Goal: Information Seeking & Learning: Learn about a topic

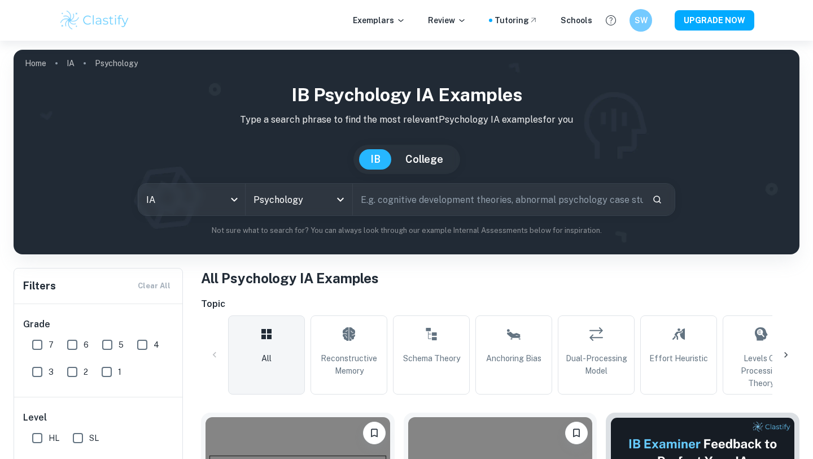
scroll to position [456, 0]
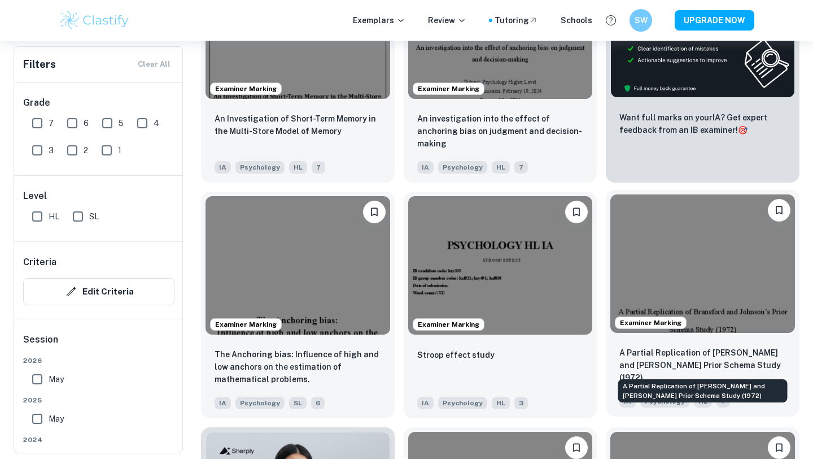
click at [661, 369] on p "A Partial Replication of Bransford and Johnson’s Prior Schema Study (1972)" at bounding box center [703, 364] width 167 height 37
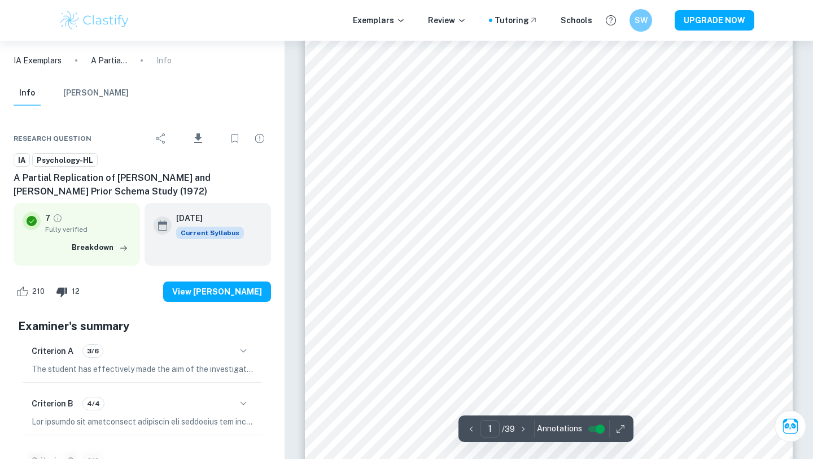
scroll to position [130, 0]
click at [247, 354] on icon "button" at bounding box center [244, 351] width 14 height 14
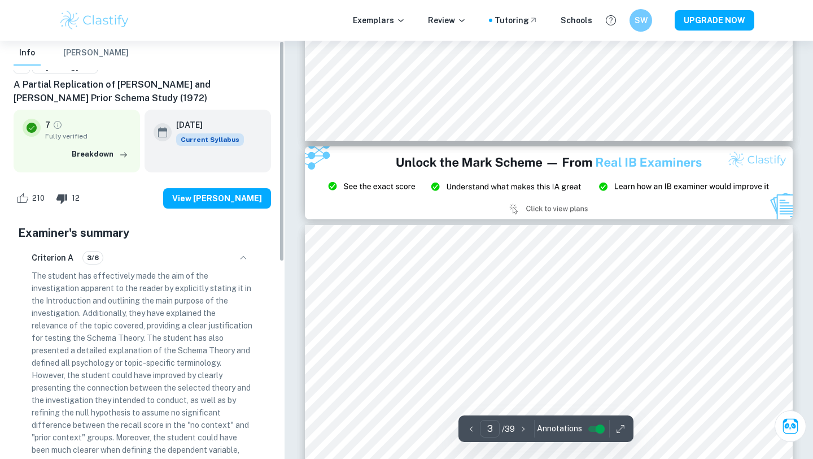
scroll to position [0, 0]
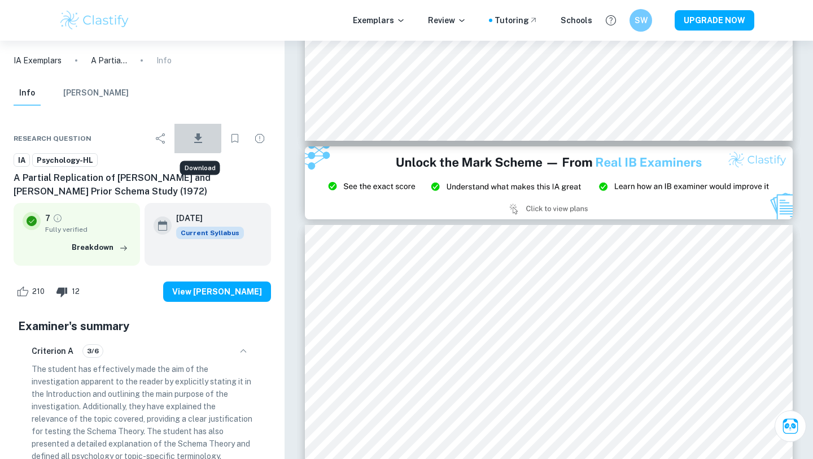
click at [197, 134] on icon "Download" at bounding box center [198, 139] width 14 height 14
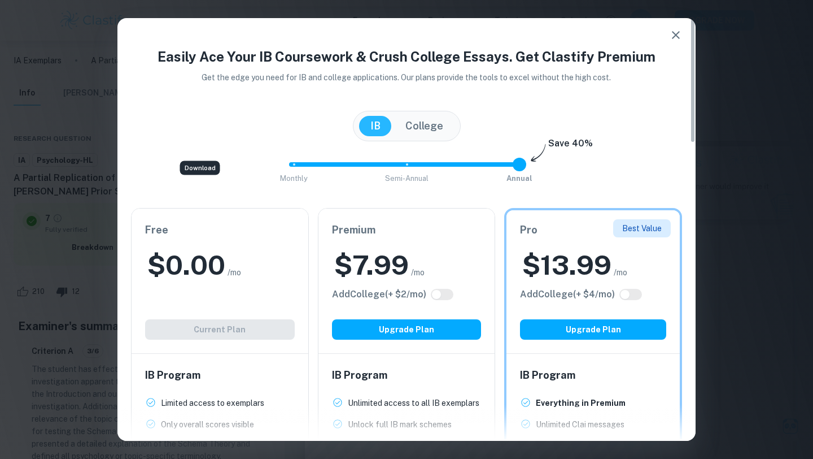
click at [412, 130] on button "College" at bounding box center [424, 126] width 60 height 20
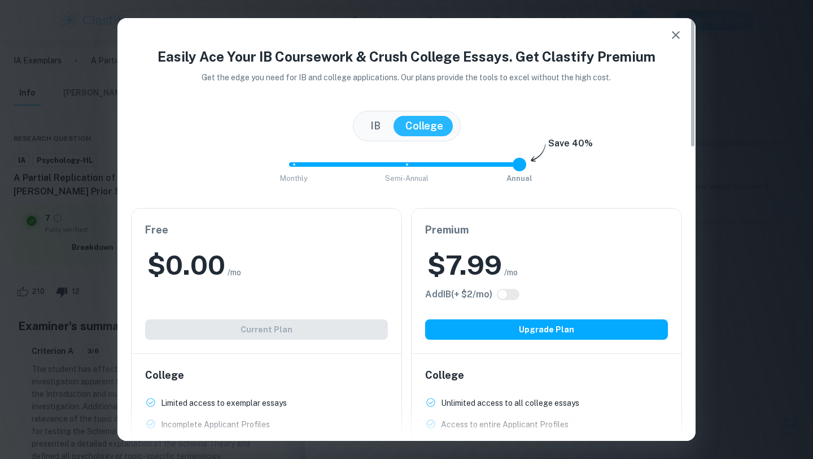
click at [381, 122] on button "IB" at bounding box center [375, 126] width 33 height 20
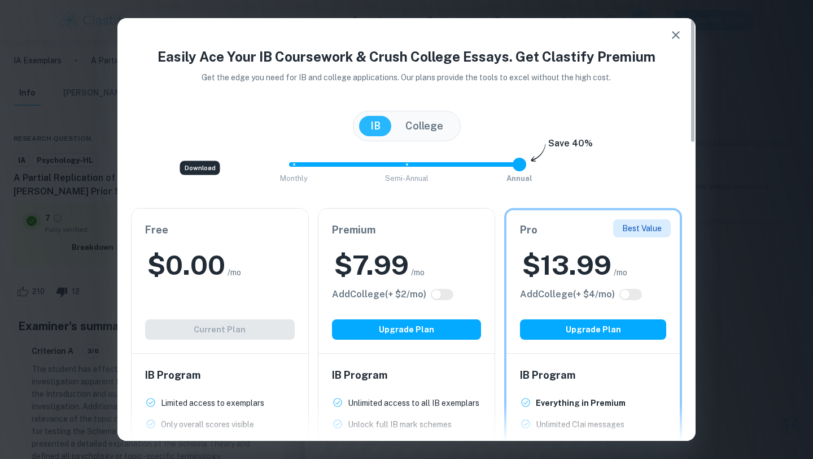
click at [420, 116] on button "College" at bounding box center [424, 126] width 60 height 20
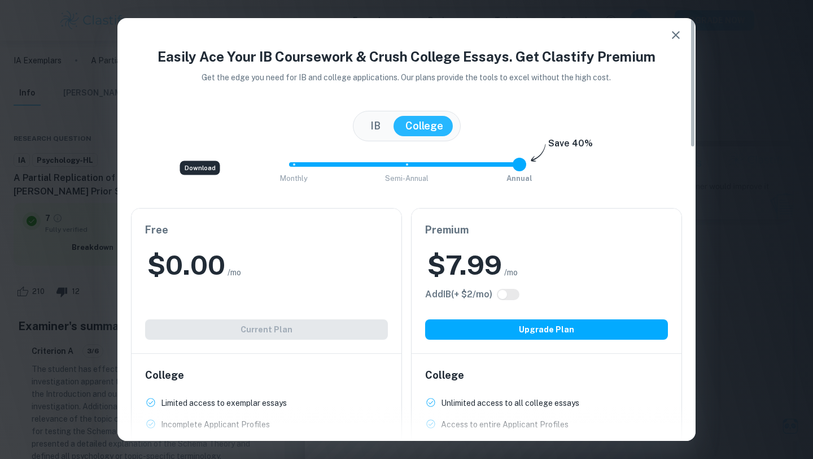
click at [375, 116] on button "IB" at bounding box center [375, 126] width 33 height 20
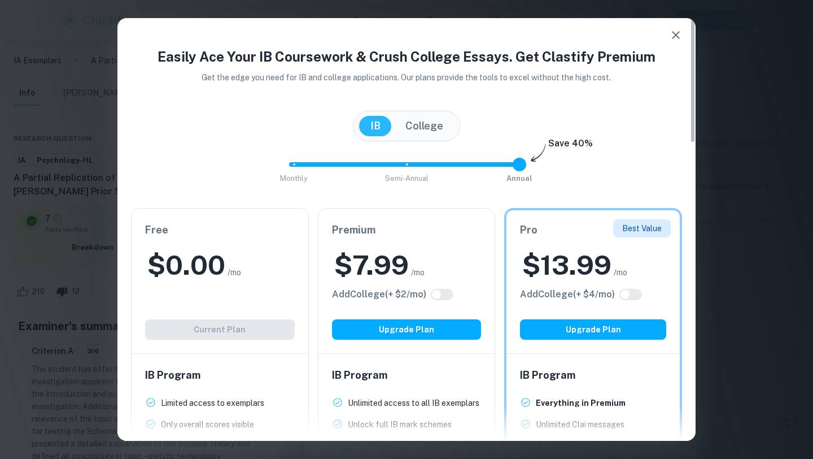
click at [408, 138] on div "IB College" at bounding box center [407, 126] width 108 height 31
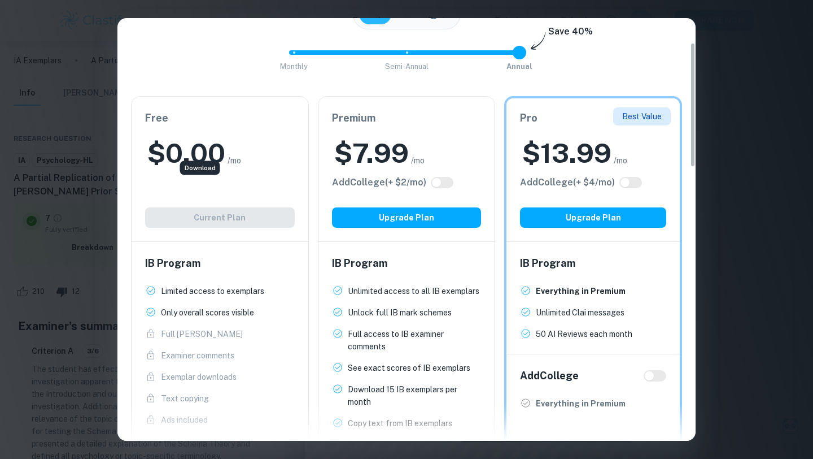
scroll to position [75, 0]
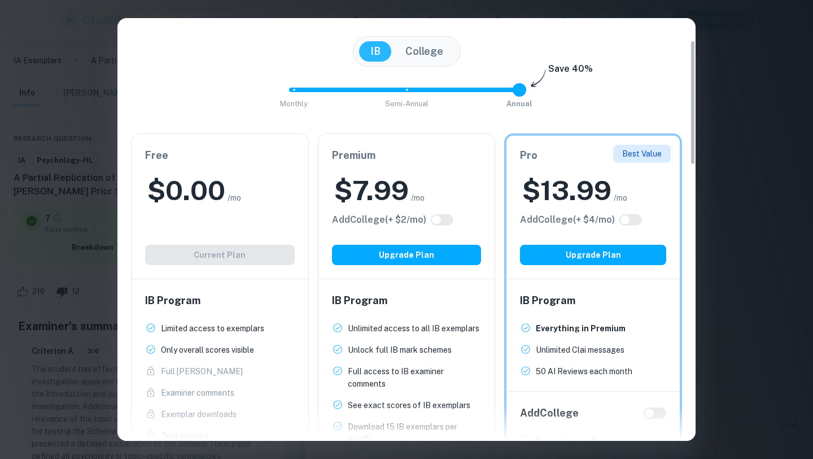
click at [440, 55] on button "College" at bounding box center [424, 51] width 60 height 20
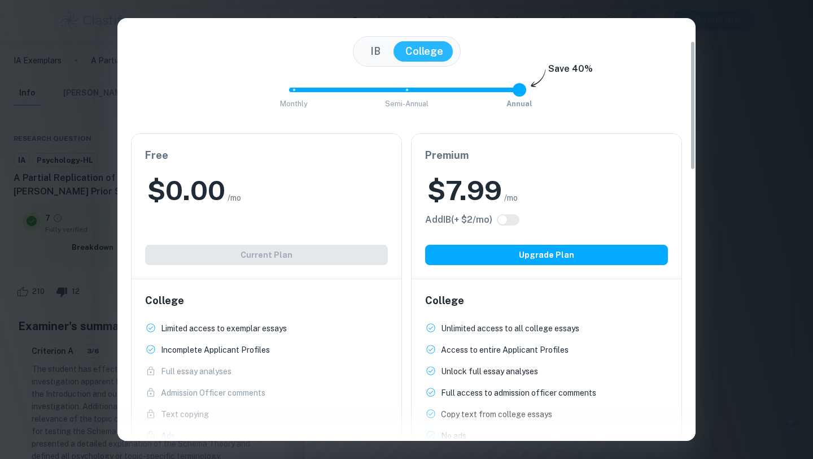
click at [365, 45] on button "IB" at bounding box center [375, 51] width 33 height 20
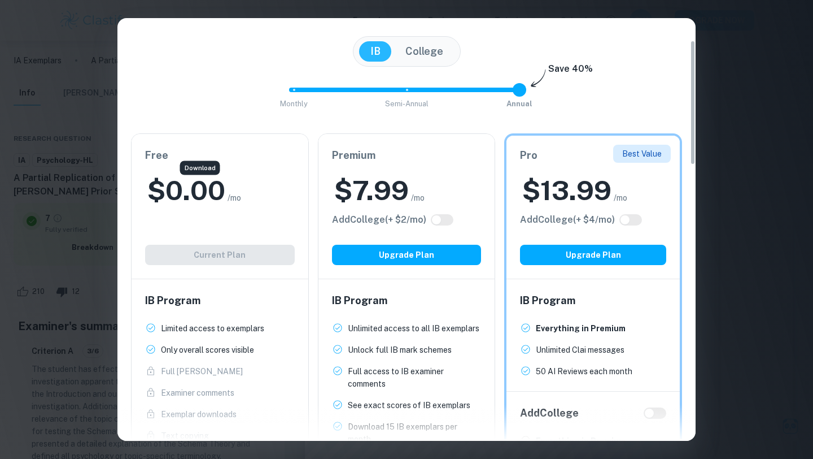
click at [745, 80] on div "Easily Ace Your IB Coursework & Crush College Essays. Get Clastify Premium Get …" at bounding box center [406, 229] width 813 height 459
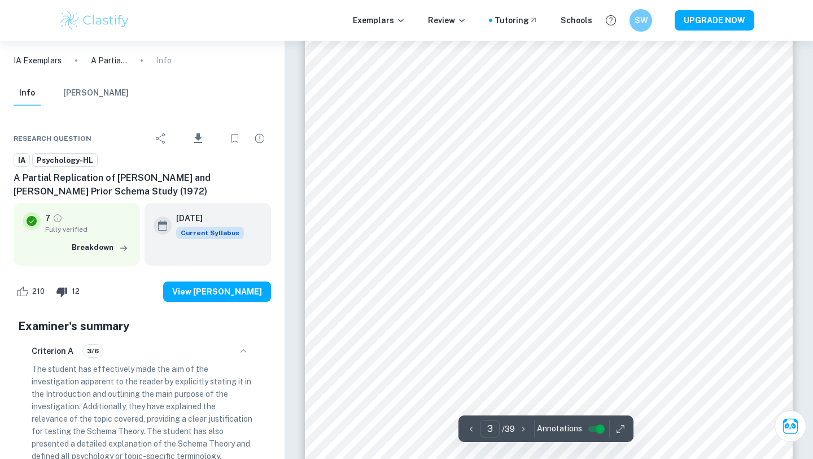
scroll to position [1634, 0]
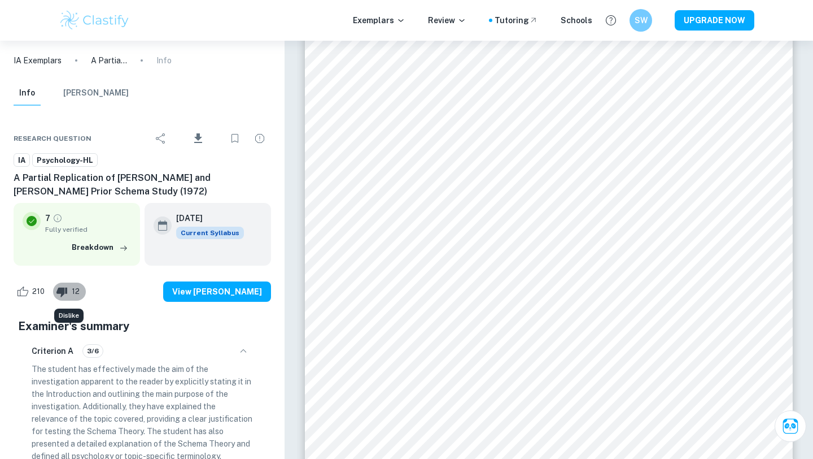
click at [74, 288] on span "12" at bounding box center [76, 291] width 20 height 11
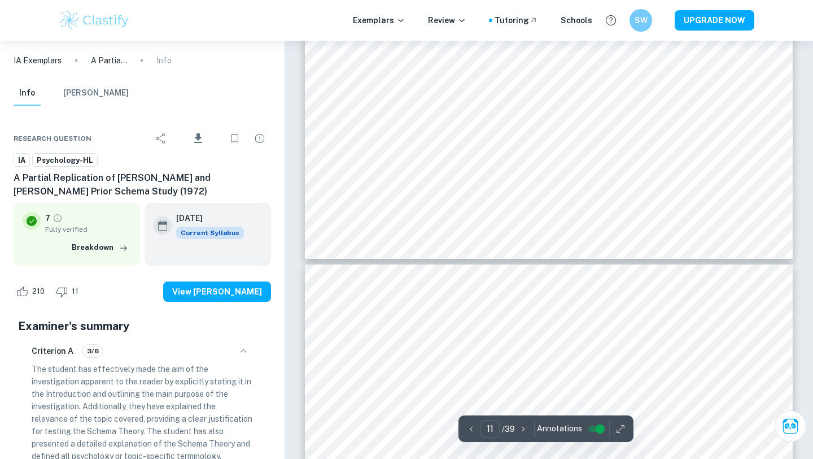
scroll to position [7666, 0]
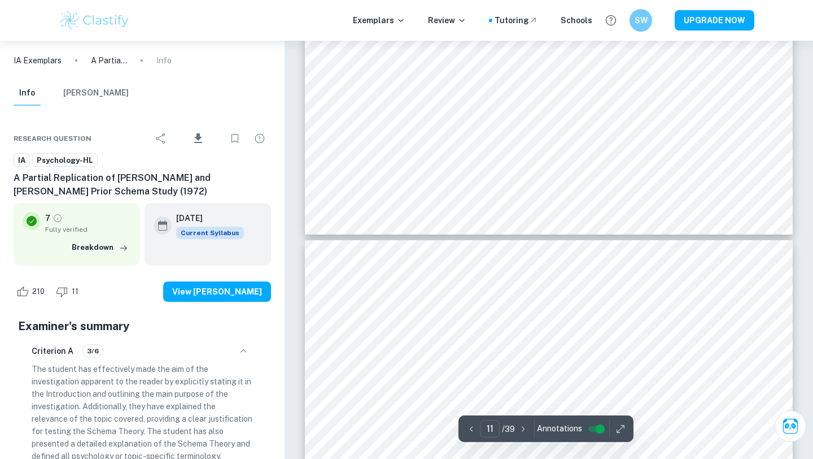
type input "10"
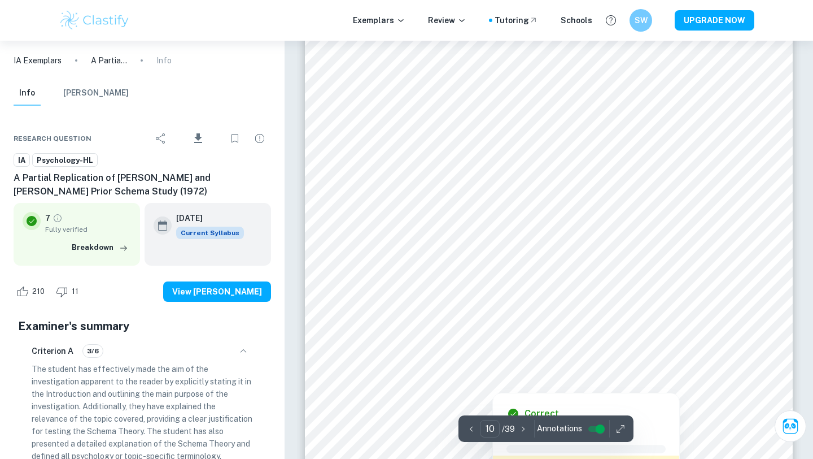
scroll to position [6637, 0]
click at [619, 433] on icon "button" at bounding box center [620, 428] width 11 height 11
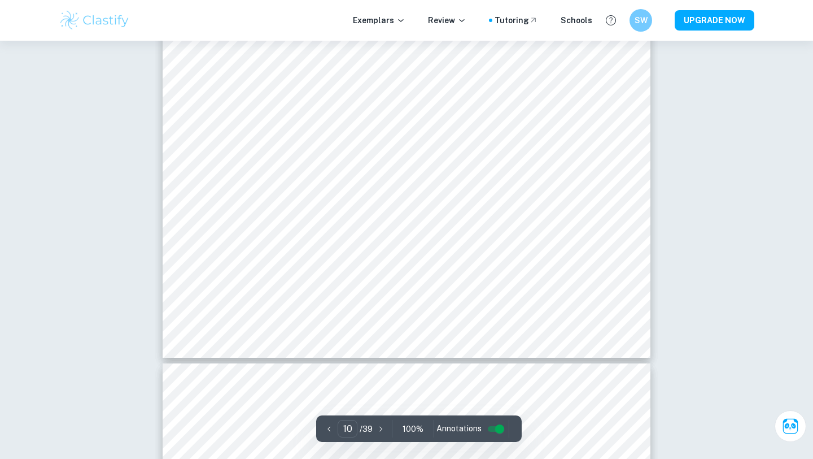
click at [410, 435] on div "100 %" at bounding box center [413, 429] width 37 height 18
click at [406, 429] on icon "button" at bounding box center [403, 428] width 11 height 11
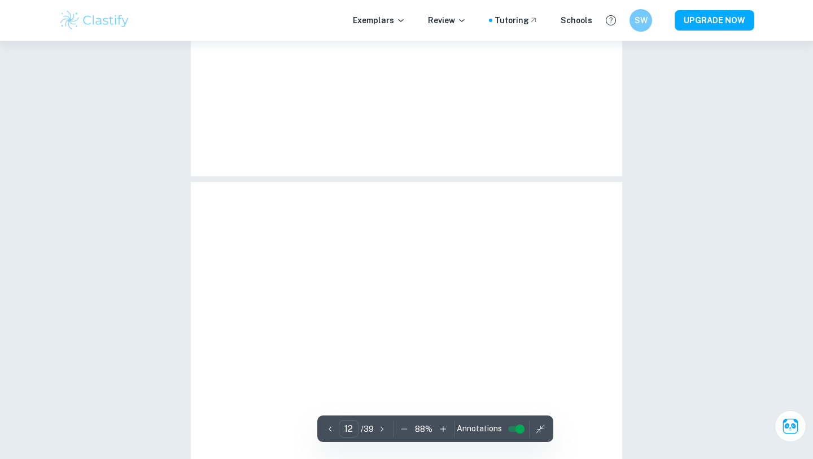
click at [405, 425] on icon "button" at bounding box center [404, 428] width 11 height 11
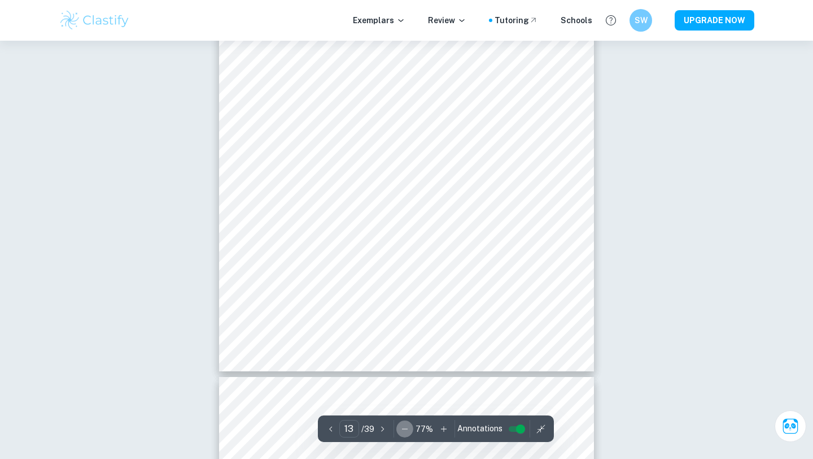
click at [405, 425] on icon "button" at bounding box center [404, 428] width 11 height 11
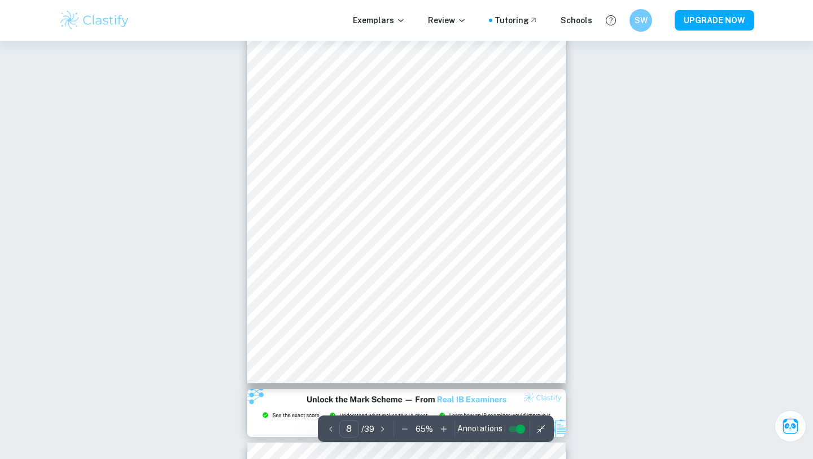
scroll to position [3287, 0]
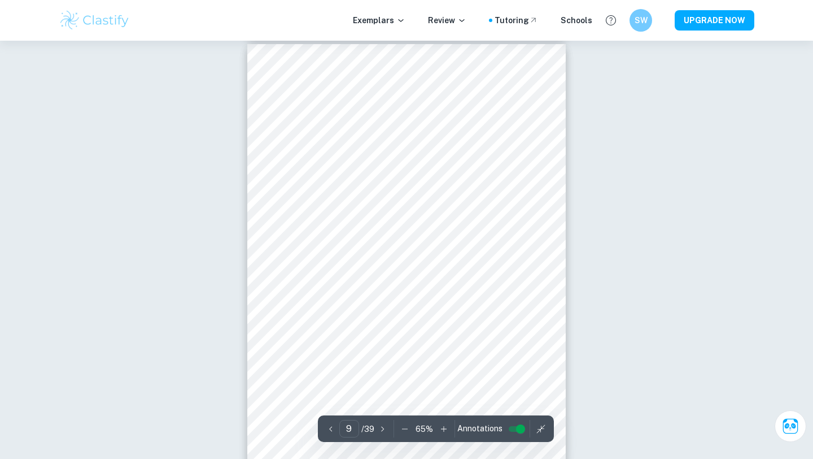
scroll to position [3812, 0]
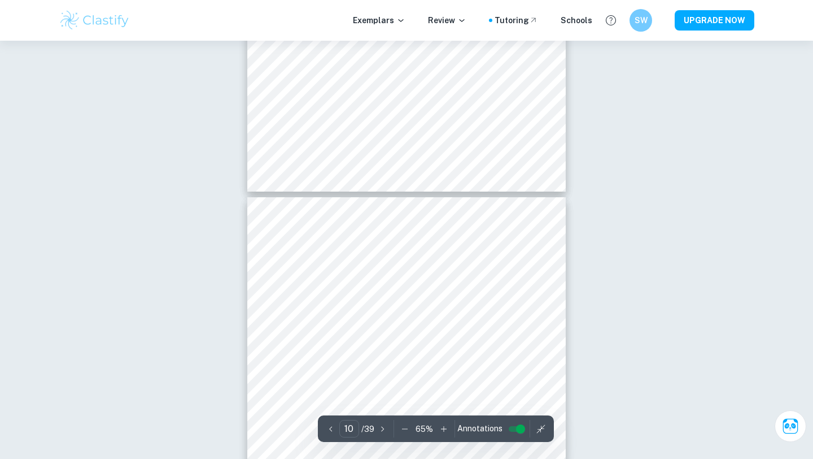
type input "9"
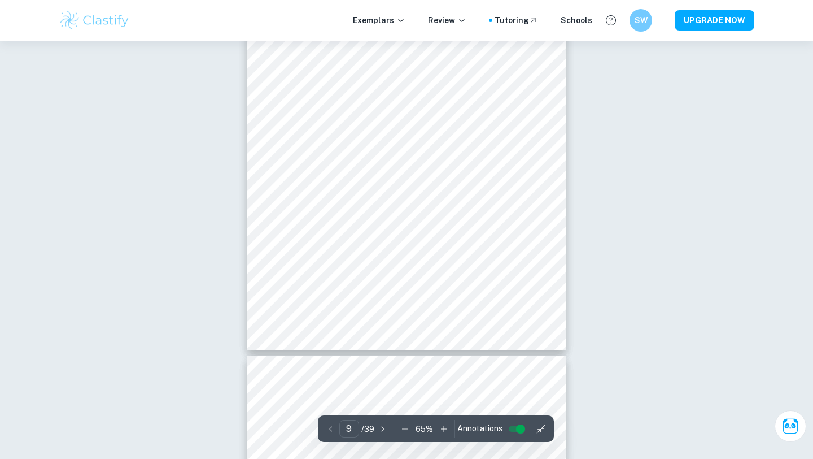
scroll to position [3964, 0]
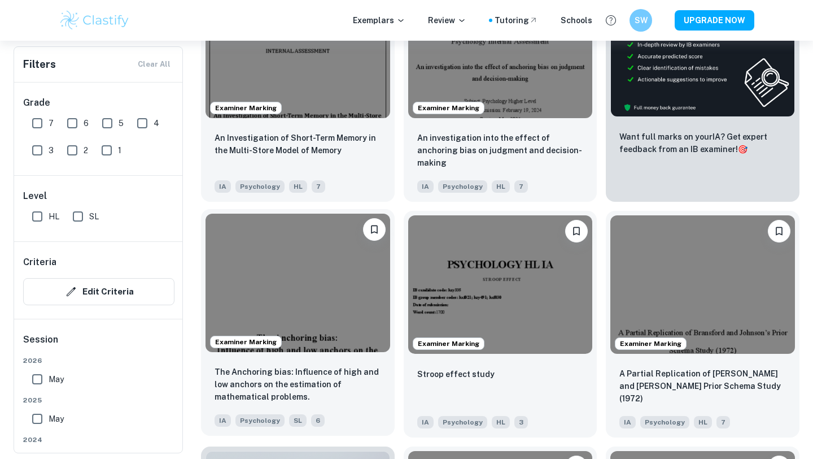
scroll to position [447, 0]
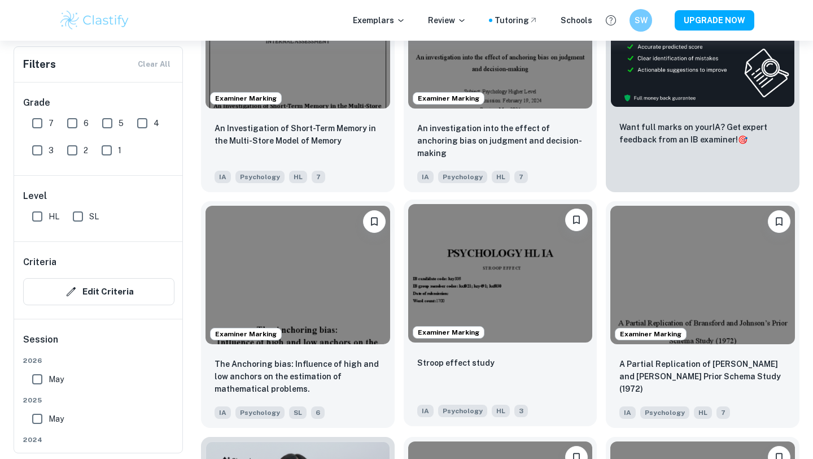
click at [529, 373] on div "Stroop effect study" at bounding box center [500, 375] width 167 height 38
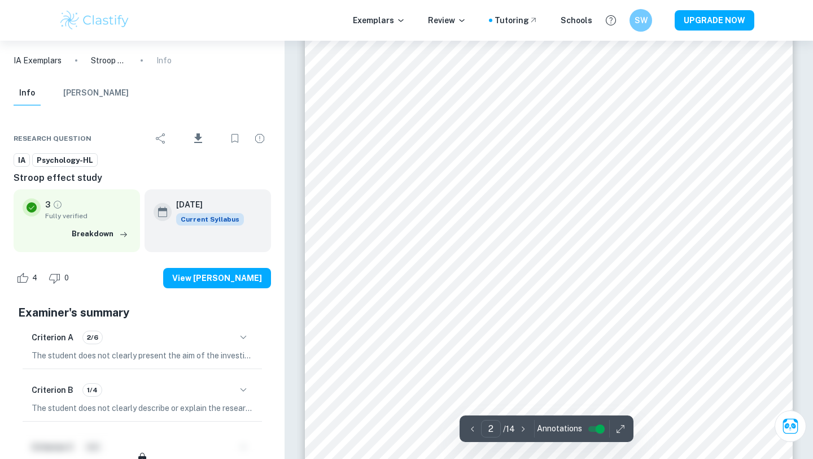
scroll to position [1046, 0]
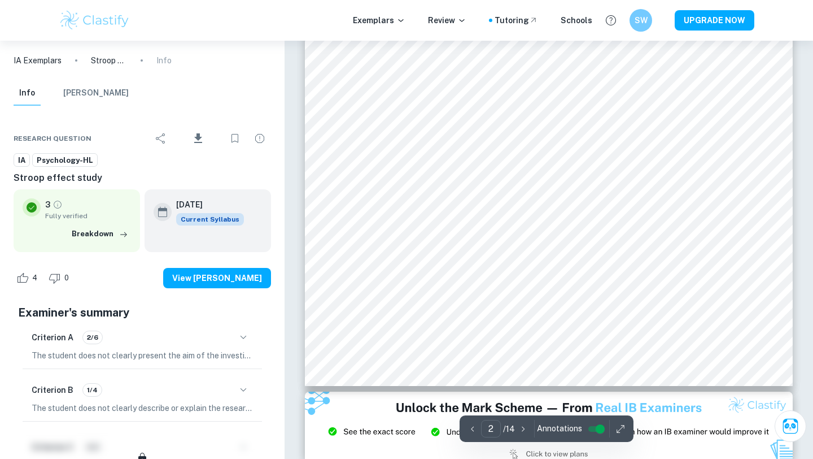
type input "3"
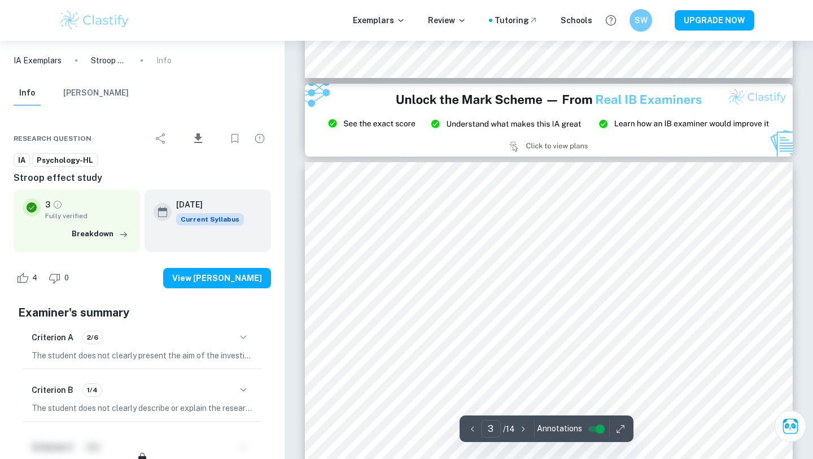
scroll to position [1434, 0]
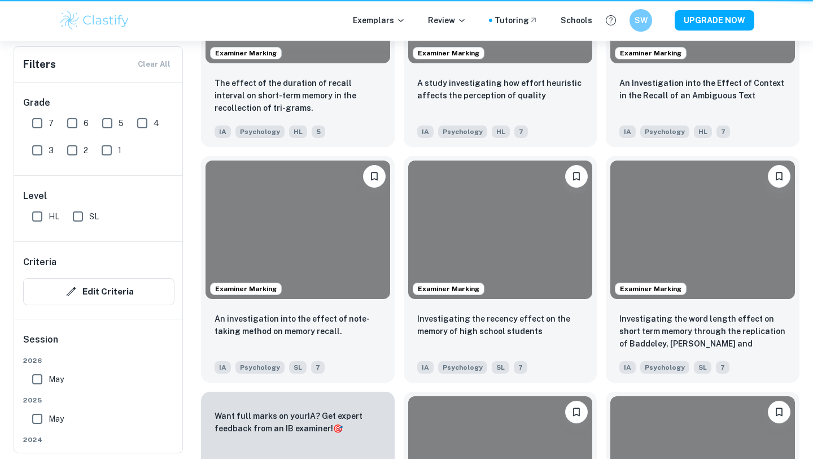
scroll to position [447, 0]
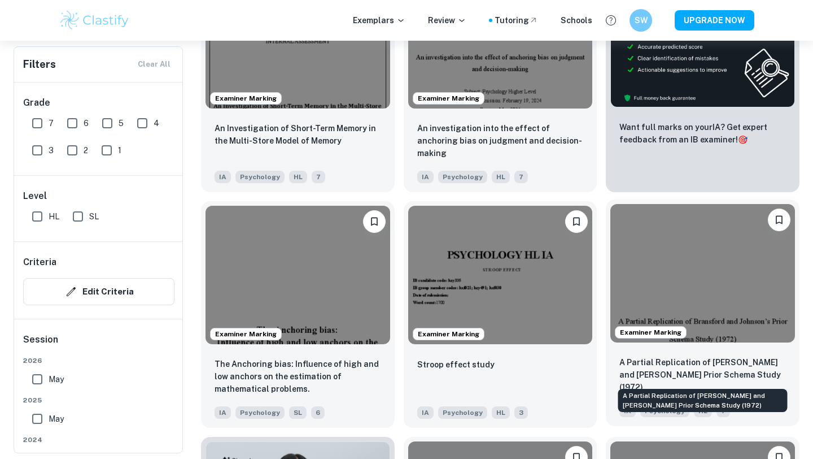
click at [704, 373] on p "A Partial Replication of Bransford and Johnson’s Prior Schema Study (1972)" at bounding box center [703, 374] width 167 height 37
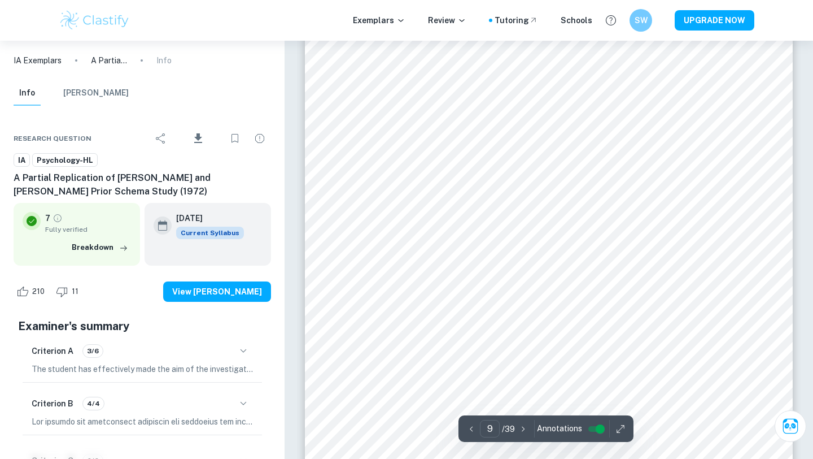
scroll to position [5912, 0]
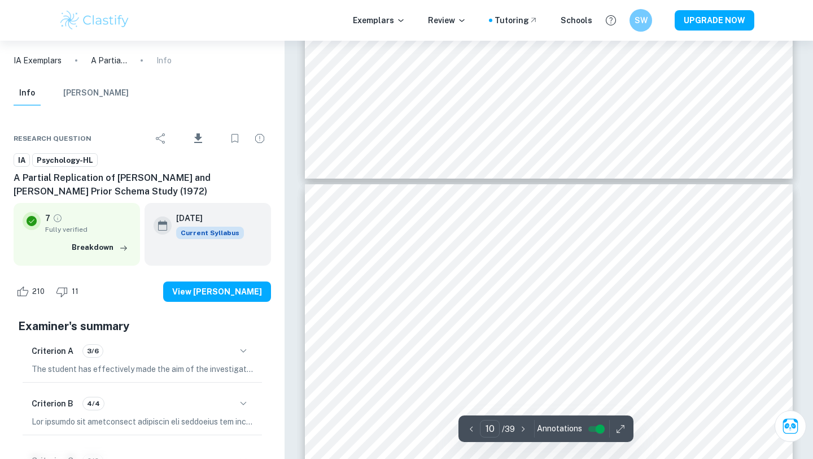
type input "9"
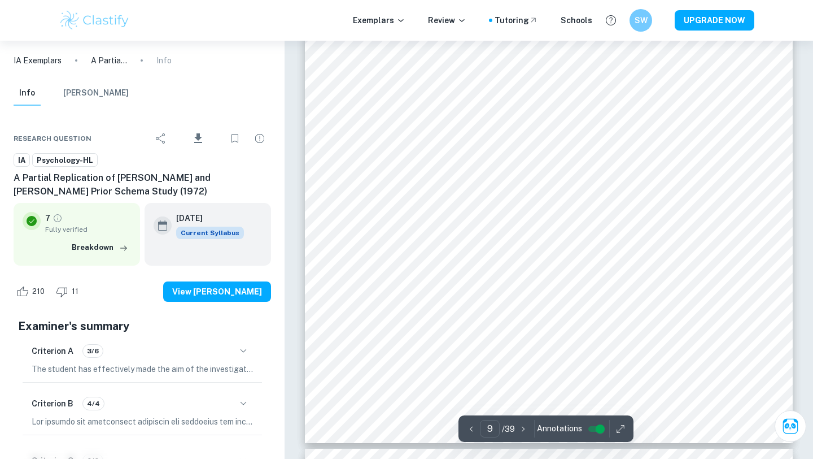
scroll to position [6095, 0]
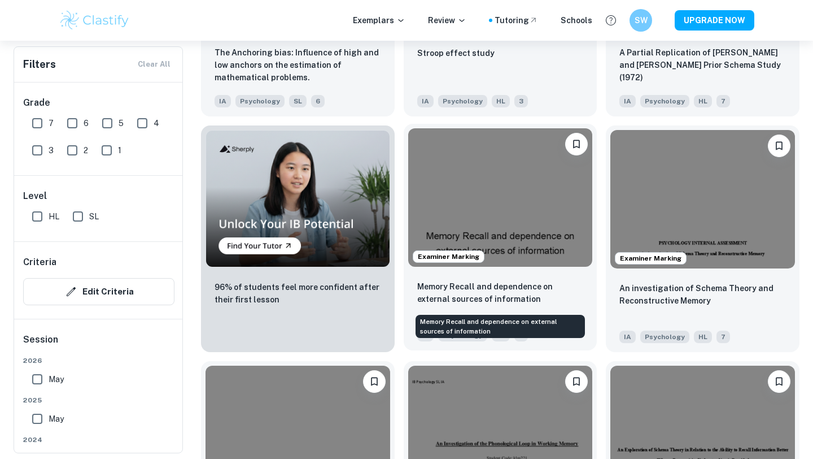
scroll to position [788, 0]
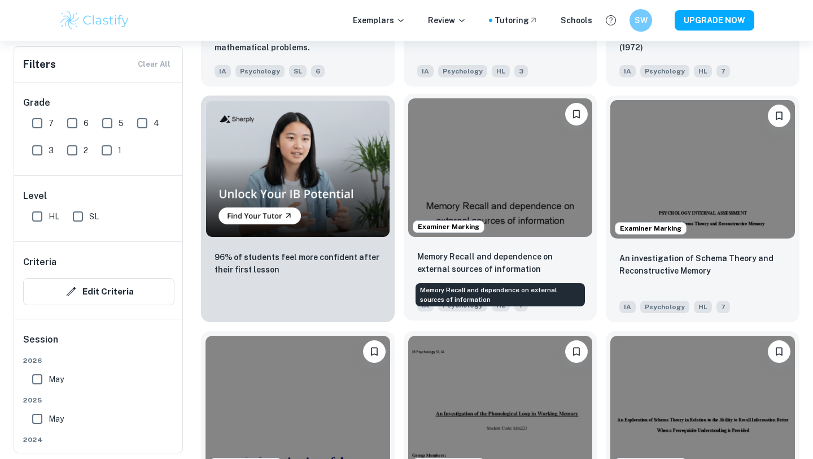
click at [544, 268] on p "Memory Recall and dependence on external sources of information" at bounding box center [500, 262] width 167 height 25
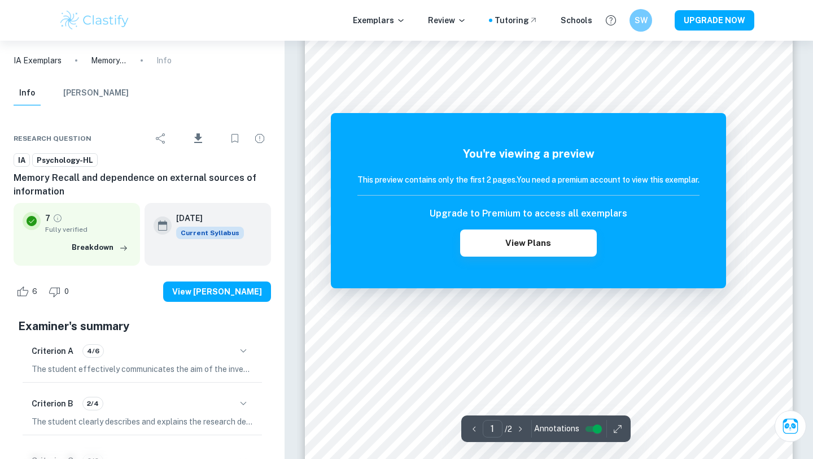
scroll to position [75, 0]
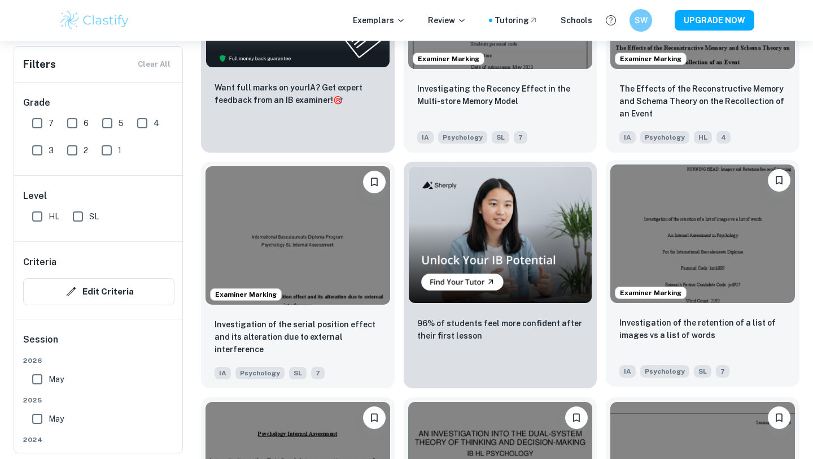
scroll to position [1901, 0]
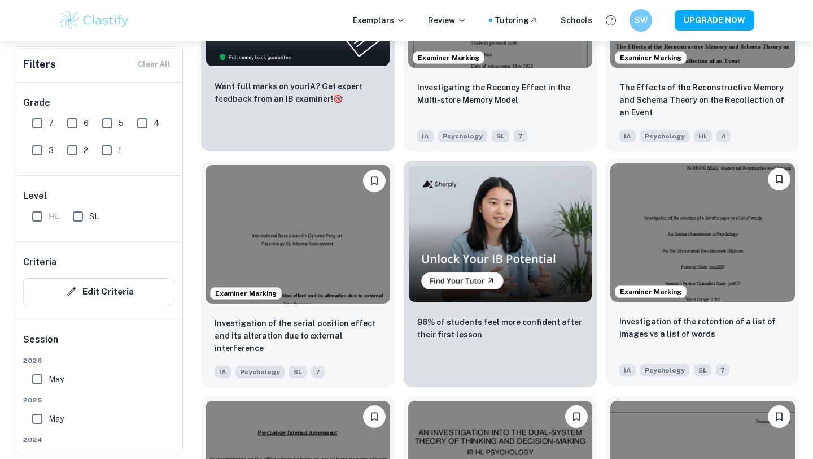
click at [689, 341] on div "Investigation of the retention of a list of images vs a list of words" at bounding box center [703, 334] width 167 height 38
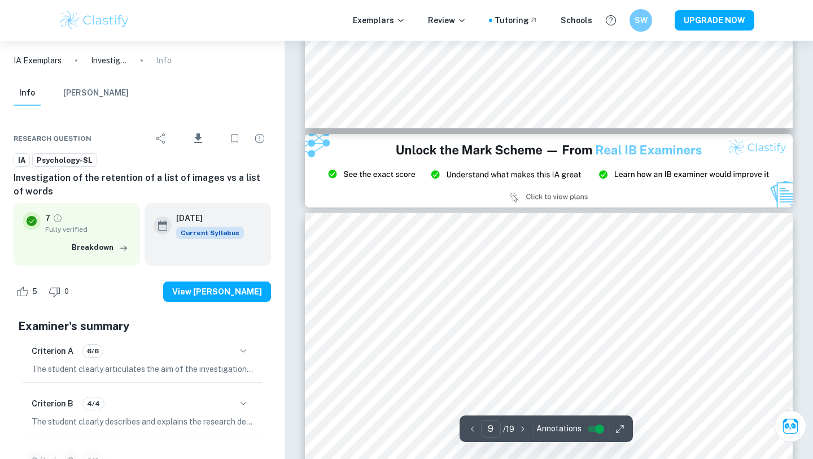
scroll to position [5167, 0]
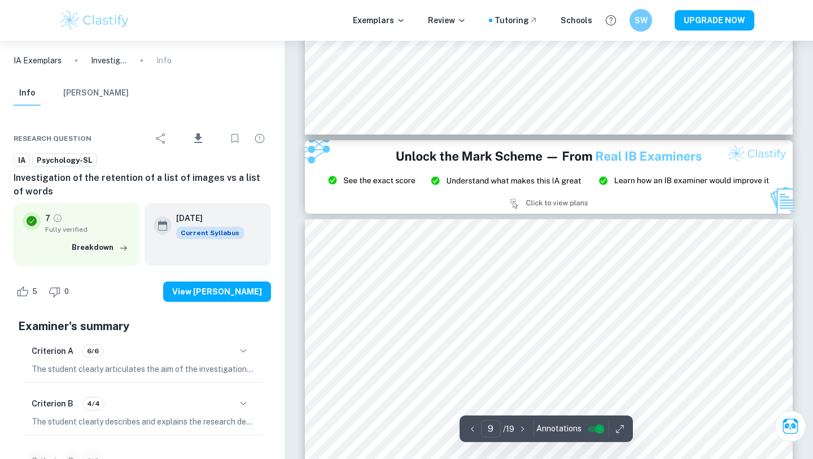
type input "8"
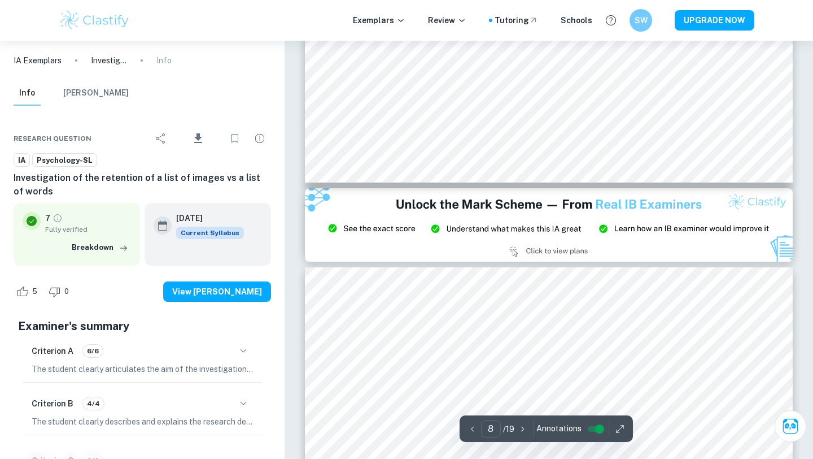
scroll to position [5060, 0]
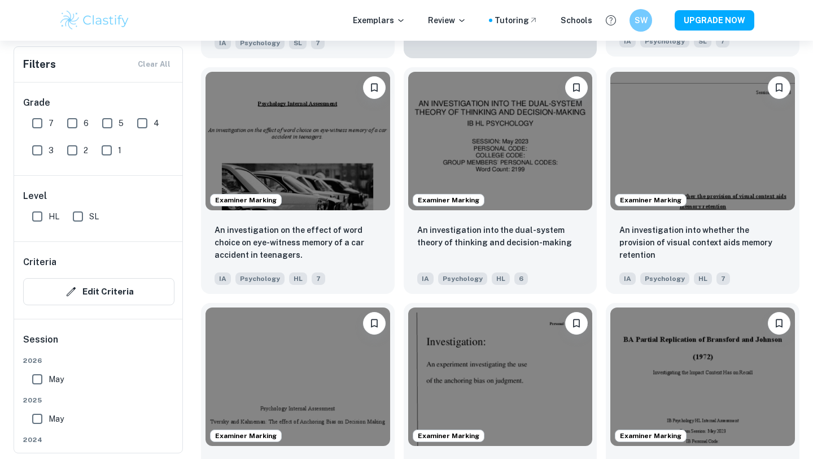
scroll to position [2232, 0]
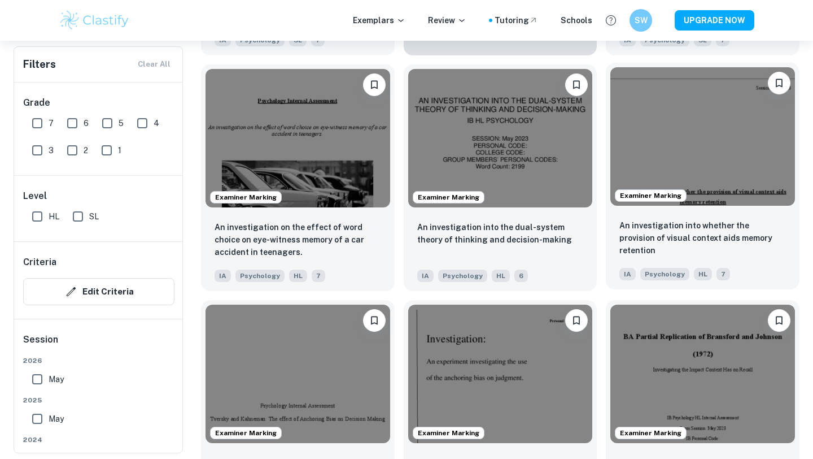
click at [656, 247] on div "An investigation into whether the provision of visual context aids memory reten…" at bounding box center [703, 238] width 167 height 38
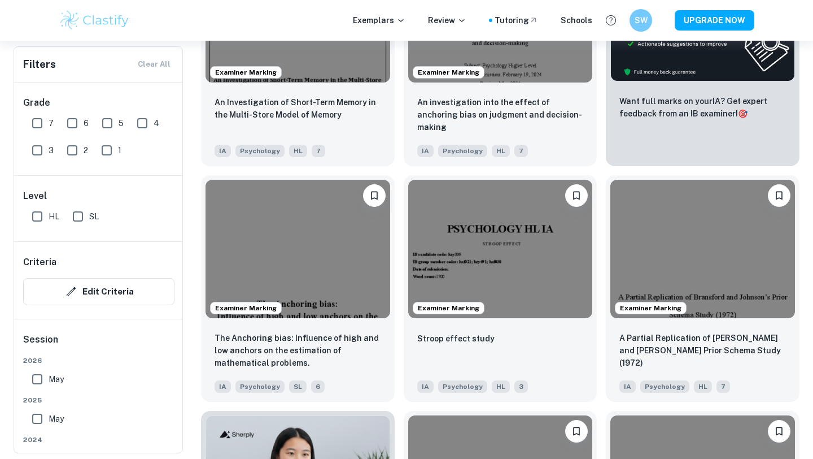
scroll to position [463, 0]
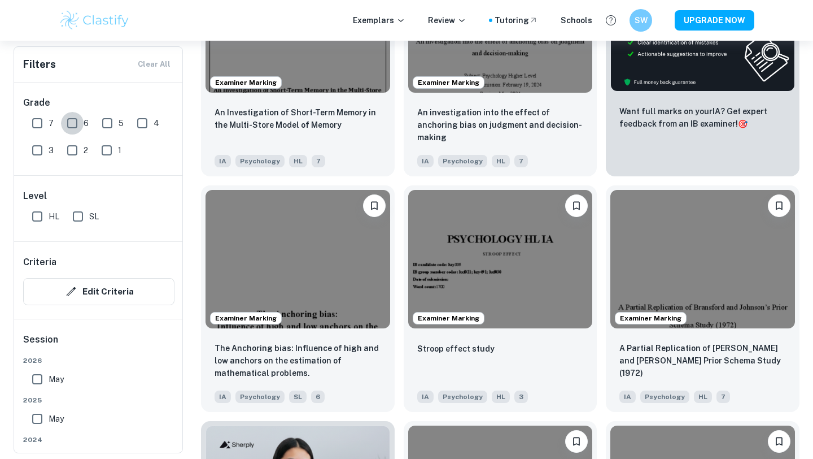
click at [69, 123] on input "6" at bounding box center [72, 123] width 23 height 23
checkbox input "true"
click at [47, 123] on input "7" at bounding box center [37, 123] width 23 height 23
checkbox input "true"
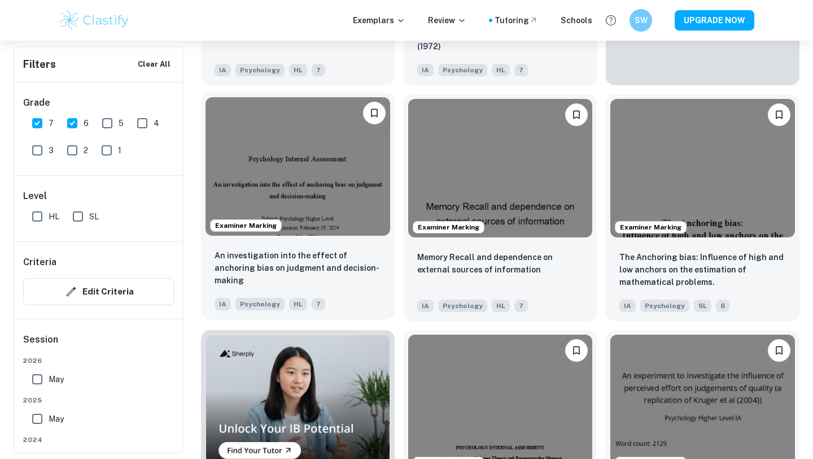
scroll to position [586, 0]
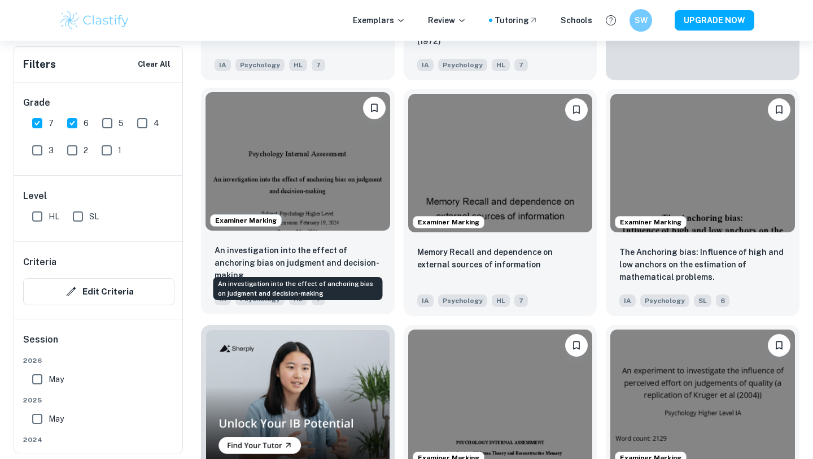
click at [367, 268] on p "An investigation into the effect of anchoring bias on judgment and decision-mak…" at bounding box center [298, 262] width 167 height 37
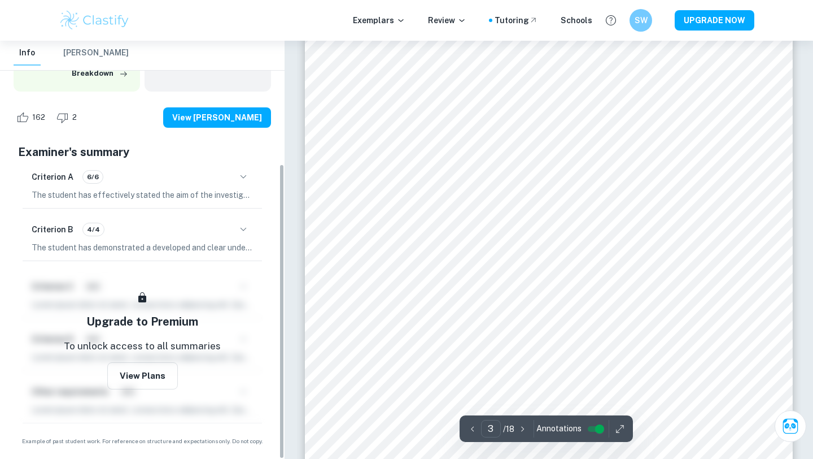
scroll to position [1617, 0]
type input "4"
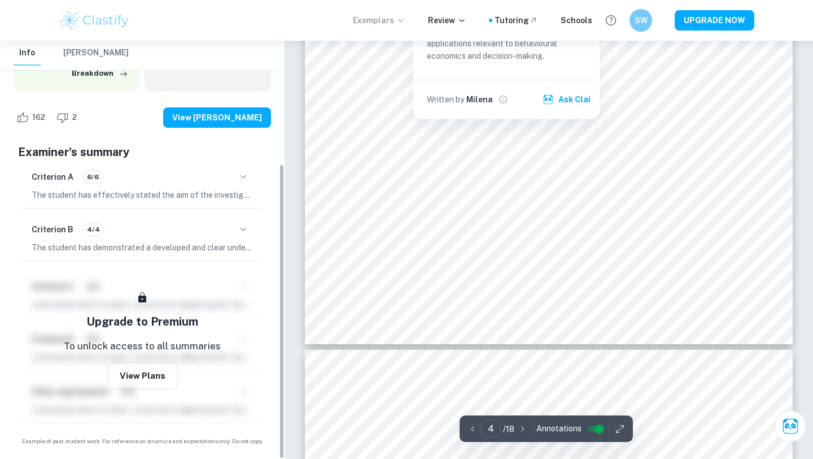
scroll to position [2413, 0]
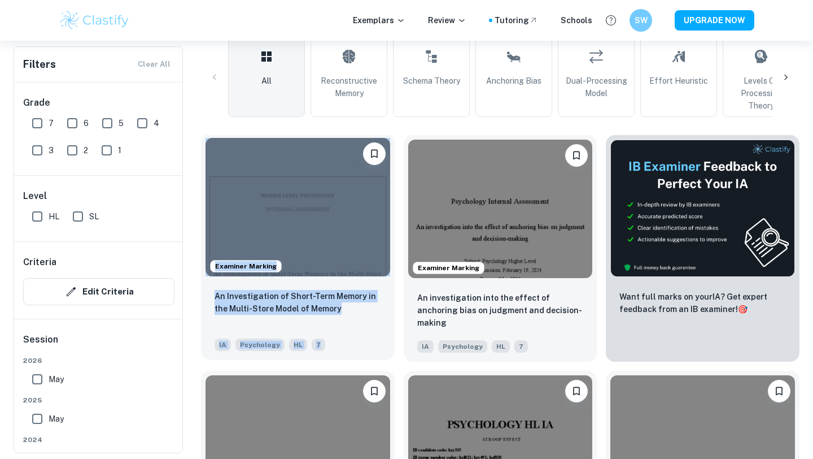
scroll to position [278, 0]
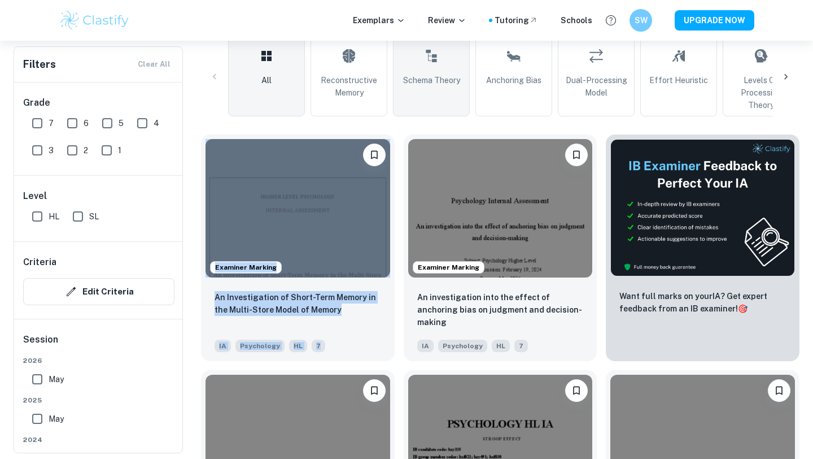
click at [435, 77] on span "Schema Theory" at bounding box center [431, 80] width 57 height 12
type input "Schema Theory"
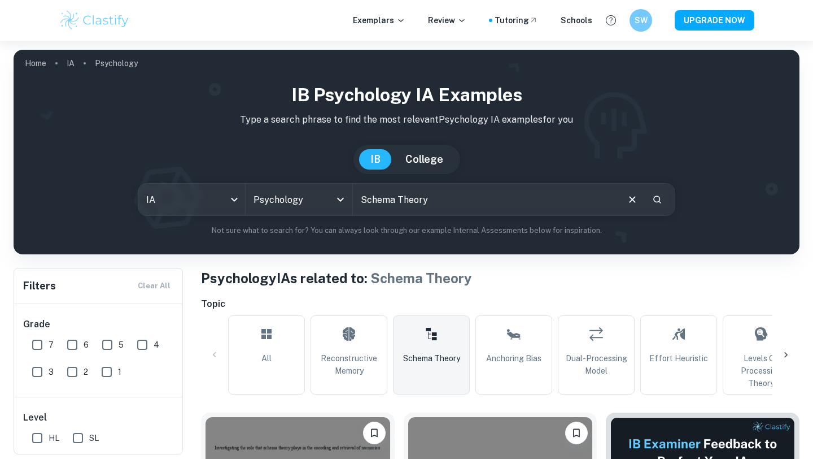
scroll to position [319, 0]
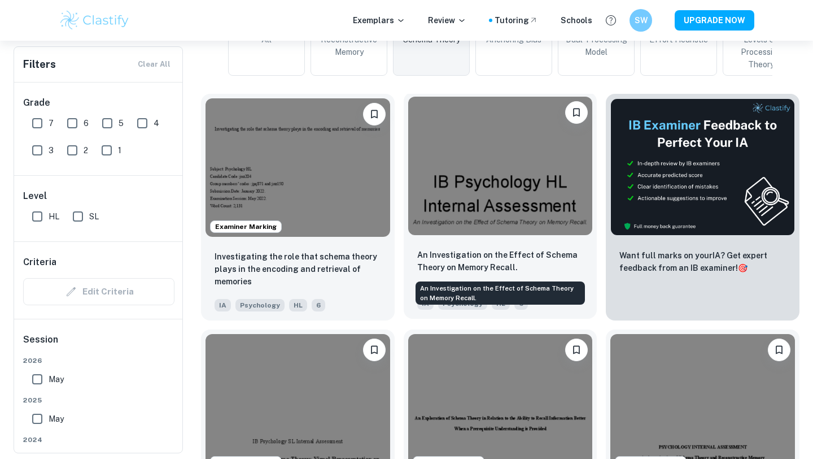
click at [456, 262] on p "An Investigation on the Effect of Schema Theory on Memory Recall." at bounding box center [500, 261] width 167 height 25
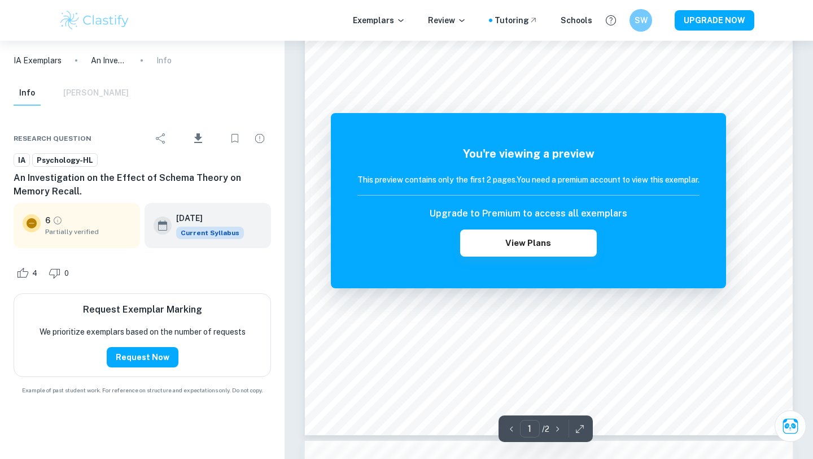
scroll to position [352, 0]
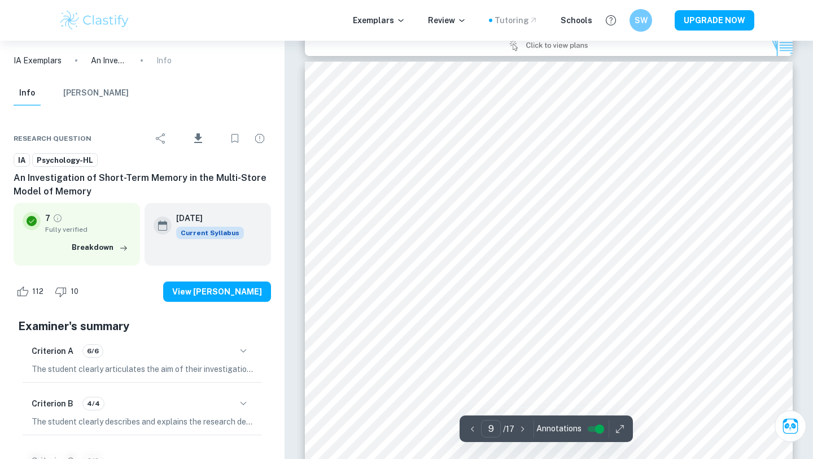
scroll to position [5244, 0]
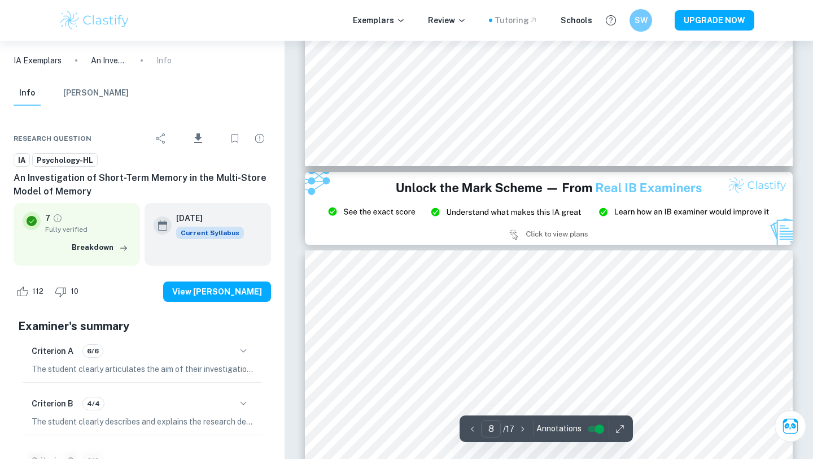
type input "9"
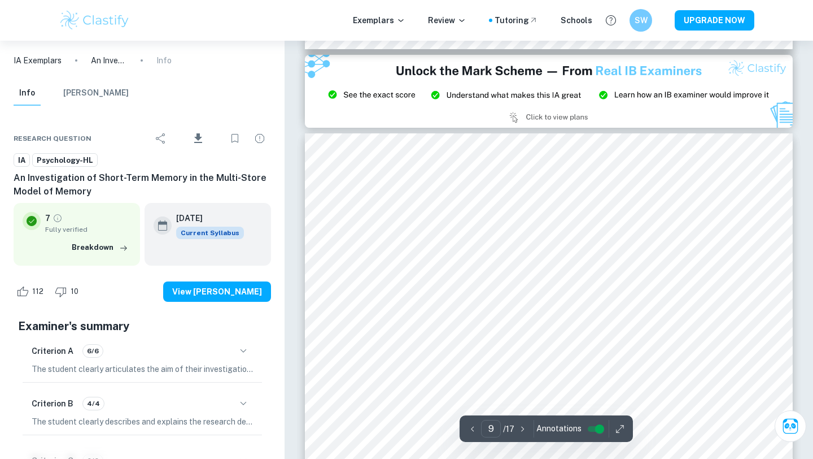
scroll to position [5179, 0]
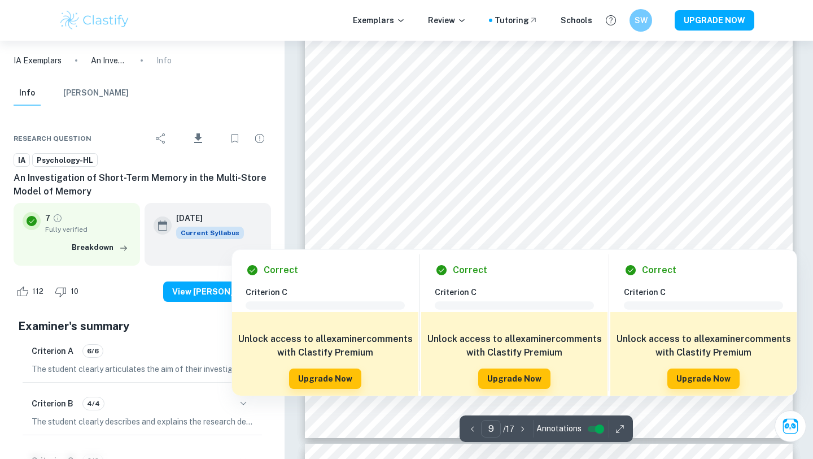
scroll to position [5583, 0]
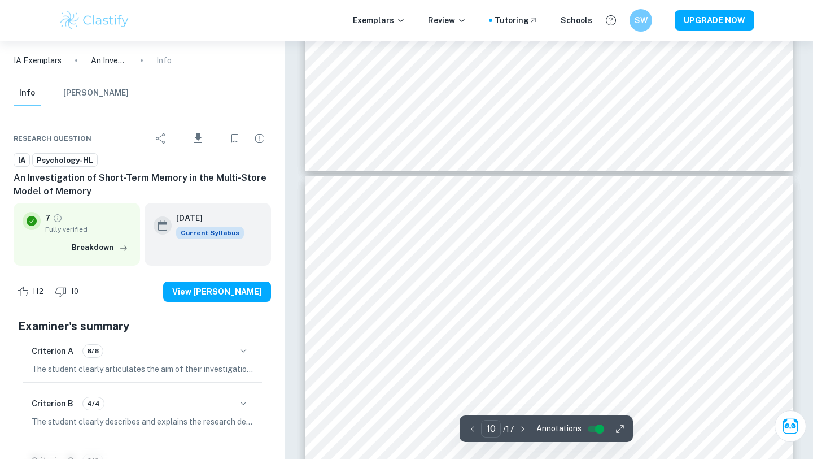
type input "9"
